Goal: Task Accomplishment & Management: Manage account settings

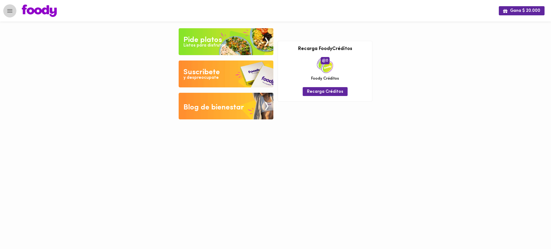
click at [7, 11] on icon "Menu" at bounding box center [9, 11] width 7 height 7
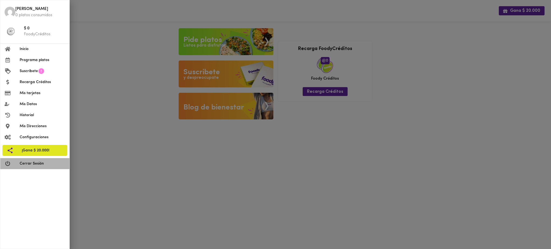
click at [37, 163] on span "Cerrar Sesión" at bounding box center [42, 164] width 45 height 6
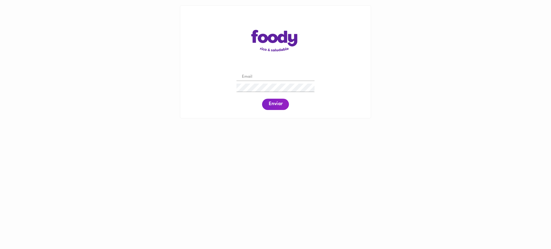
click at [261, 79] on input "email" at bounding box center [275, 77] width 78 height 8
paste input "[PERSON_NAME][EMAIL_ADDRESS][DOMAIN_NAME]"
type input "[PERSON_NAME][EMAIL_ADDRESS][DOMAIN_NAME]"
click at [281, 107] on span "Enviar" at bounding box center [275, 104] width 14 height 6
